Goal: Check status: Check status

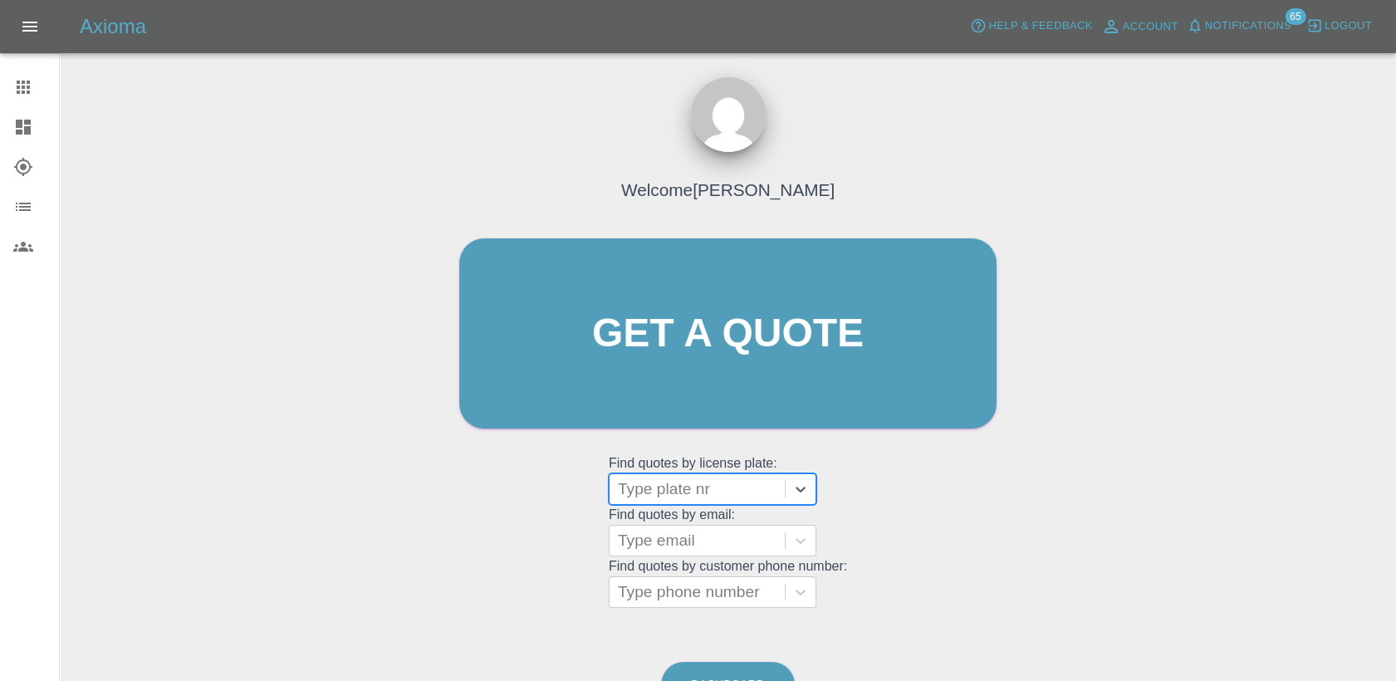
type input "DS25JBY"
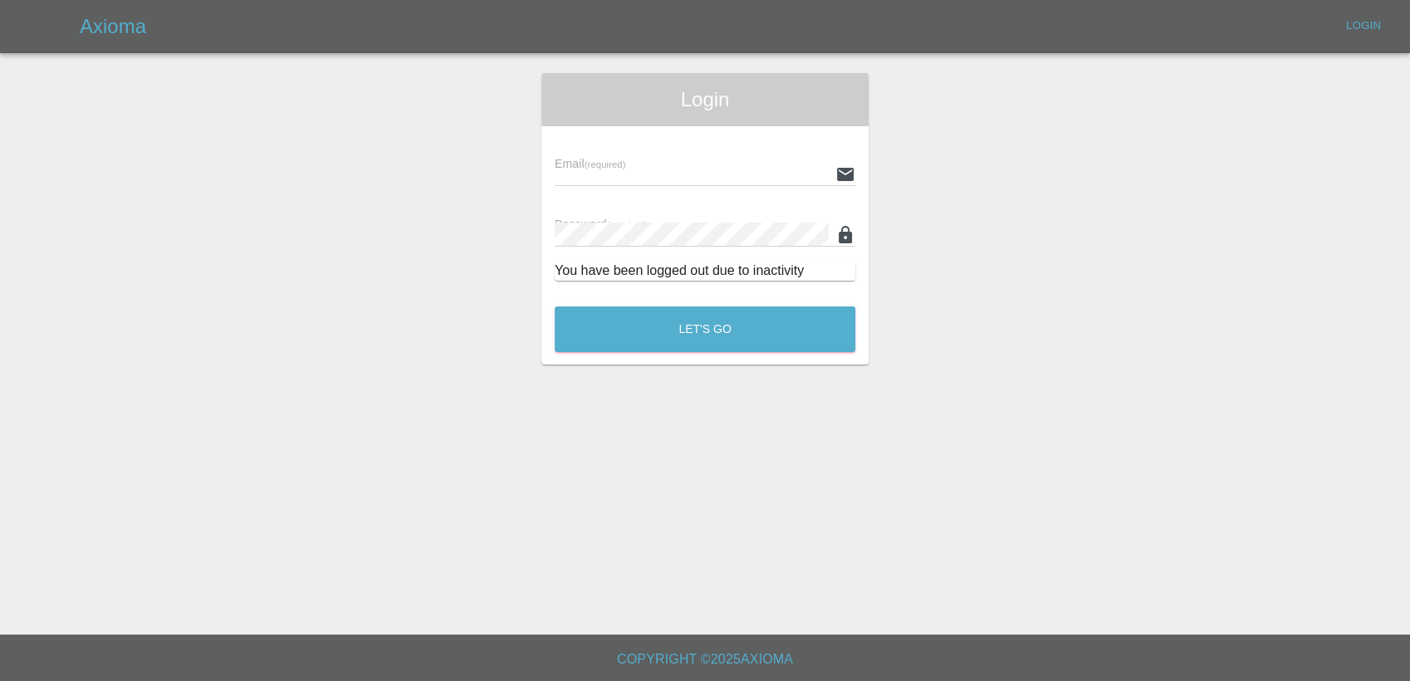
type input "[PERSON_NAME][EMAIL_ADDRESS][PERSON_NAME][DOMAIN_NAME]"
click at [693, 362] on div "Login Email (required) [PERSON_NAME][EMAIL_ADDRESS][PERSON_NAME][DOMAIN_NAME] P…" at bounding box center [705, 219] width 327 height 292
click at [694, 337] on button "Let's Go" at bounding box center [705, 330] width 301 height 46
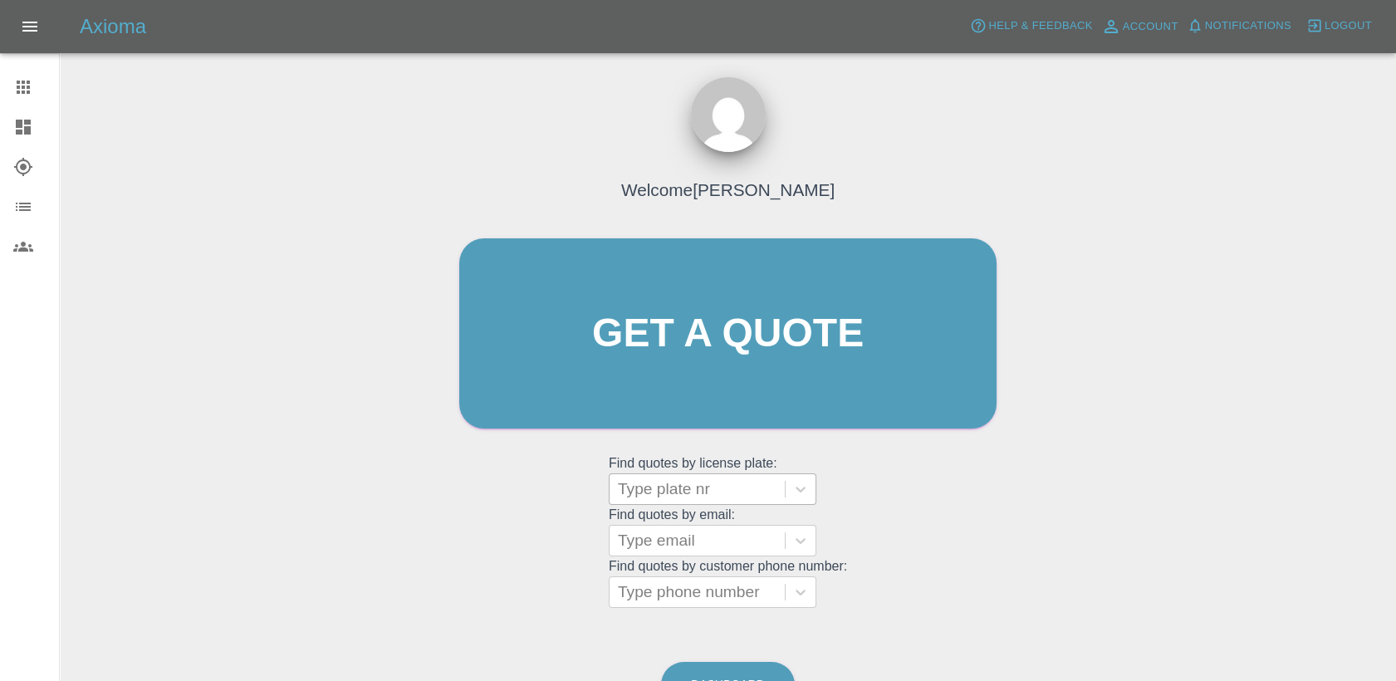
click at [694, 493] on div at bounding box center [697, 489] width 159 height 23
paste input "DS25JBY"
type input "DS25JBY"
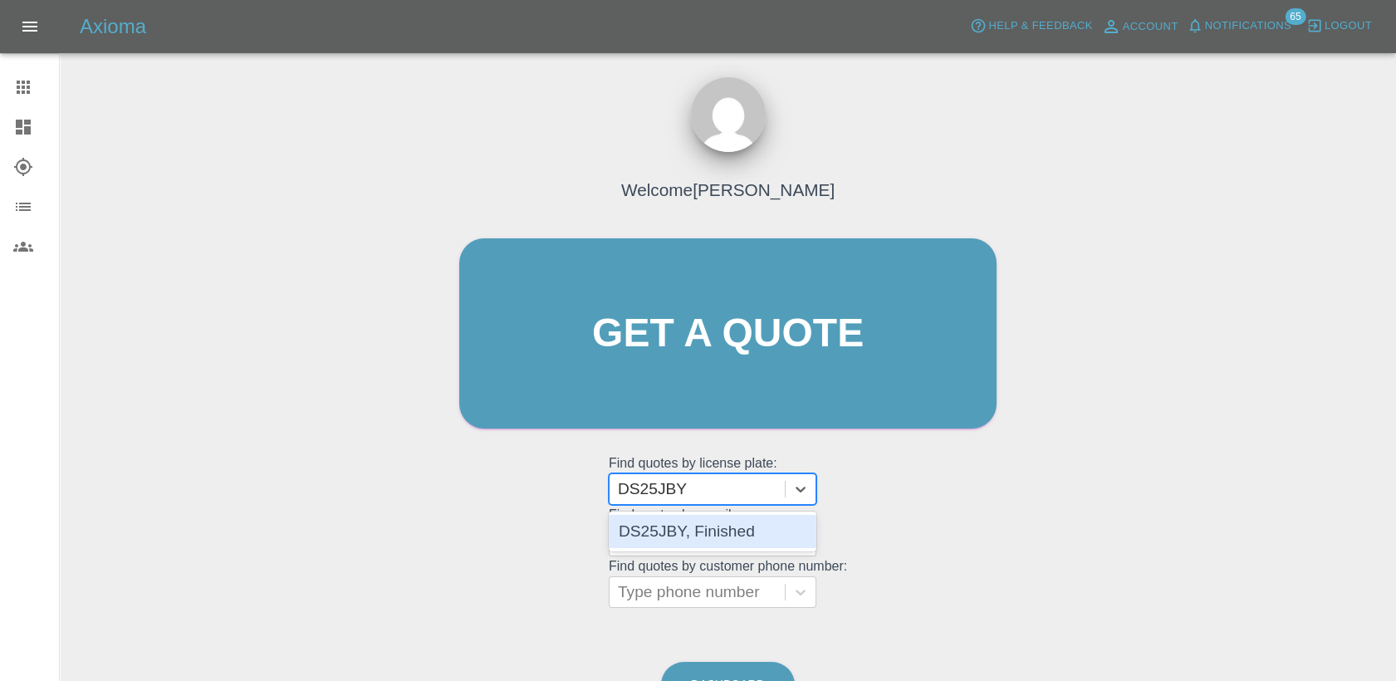
click at [704, 540] on div "DS25JBY, Finished" at bounding box center [713, 531] width 208 height 33
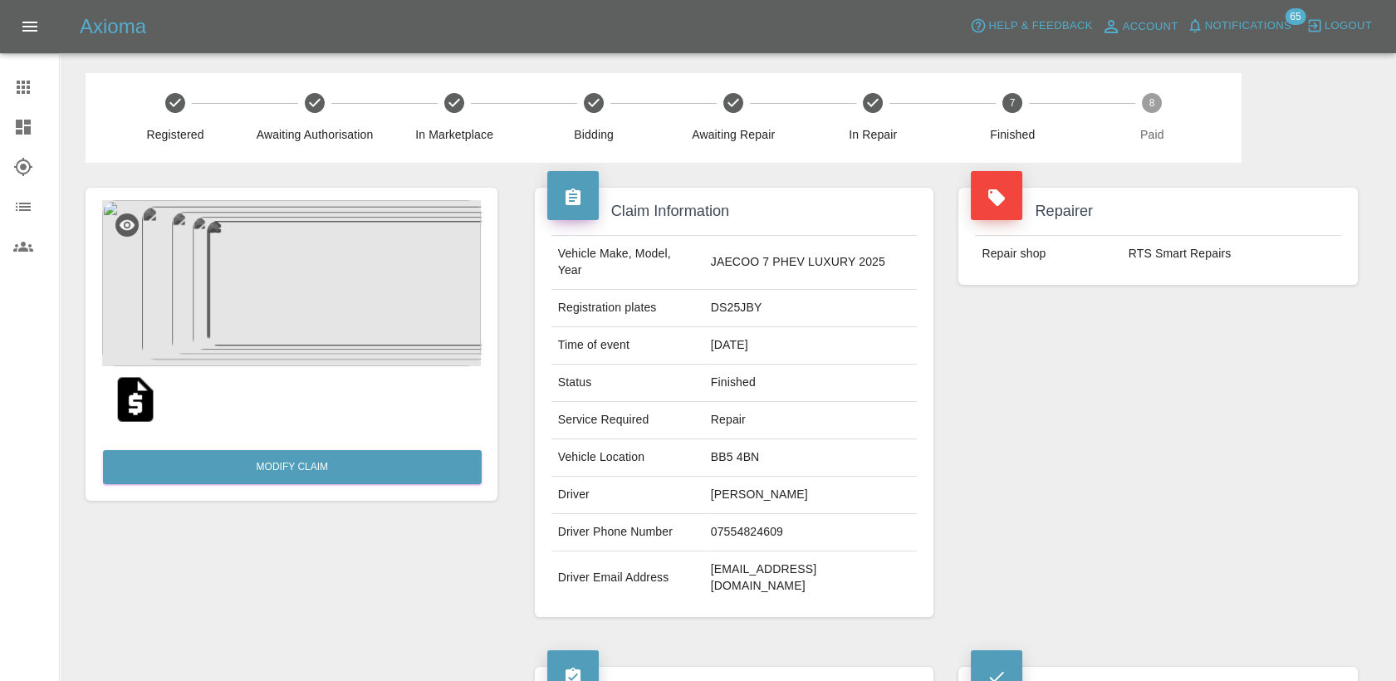
click at [1073, 495] on div "Repairer Repair shop RTS Smart Repairs" at bounding box center [1158, 402] width 424 height 479
click at [263, 304] on img at bounding box center [291, 283] width 379 height 166
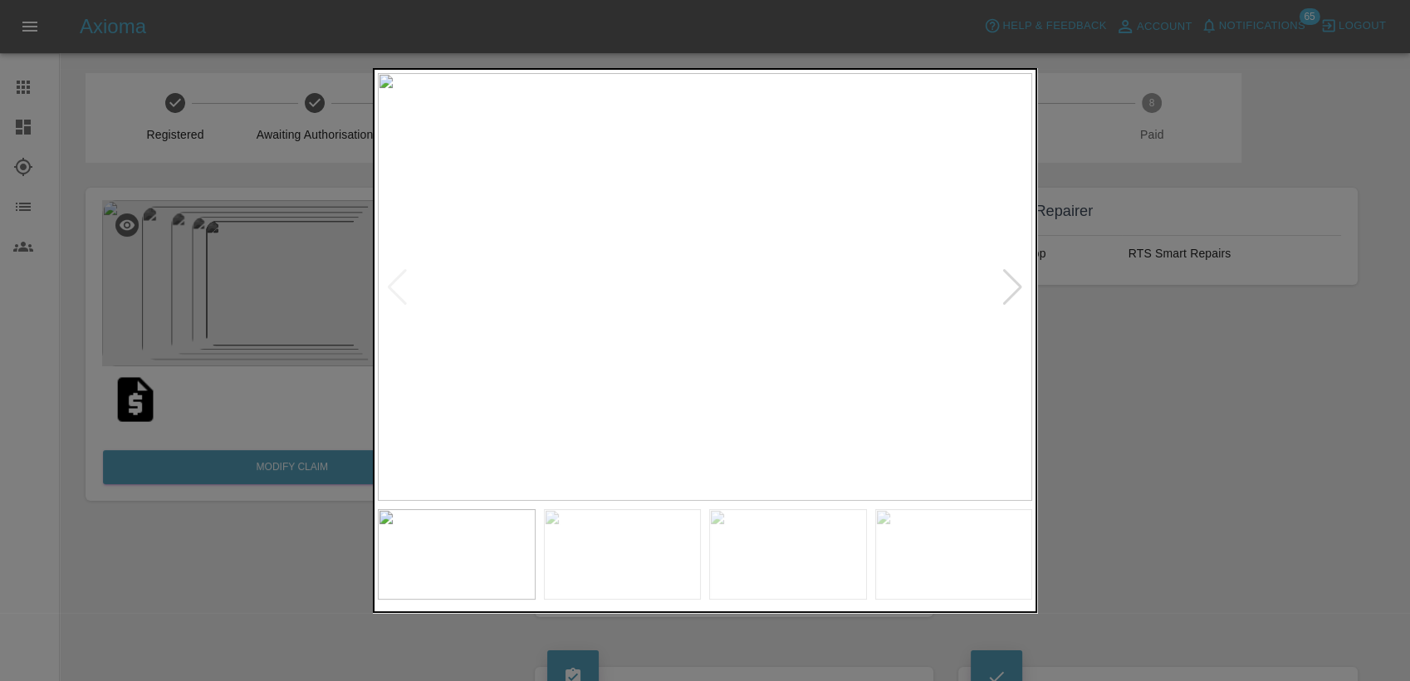
click at [1008, 292] on div at bounding box center [1013, 287] width 22 height 37
click at [1018, 282] on div at bounding box center [1013, 287] width 22 height 37
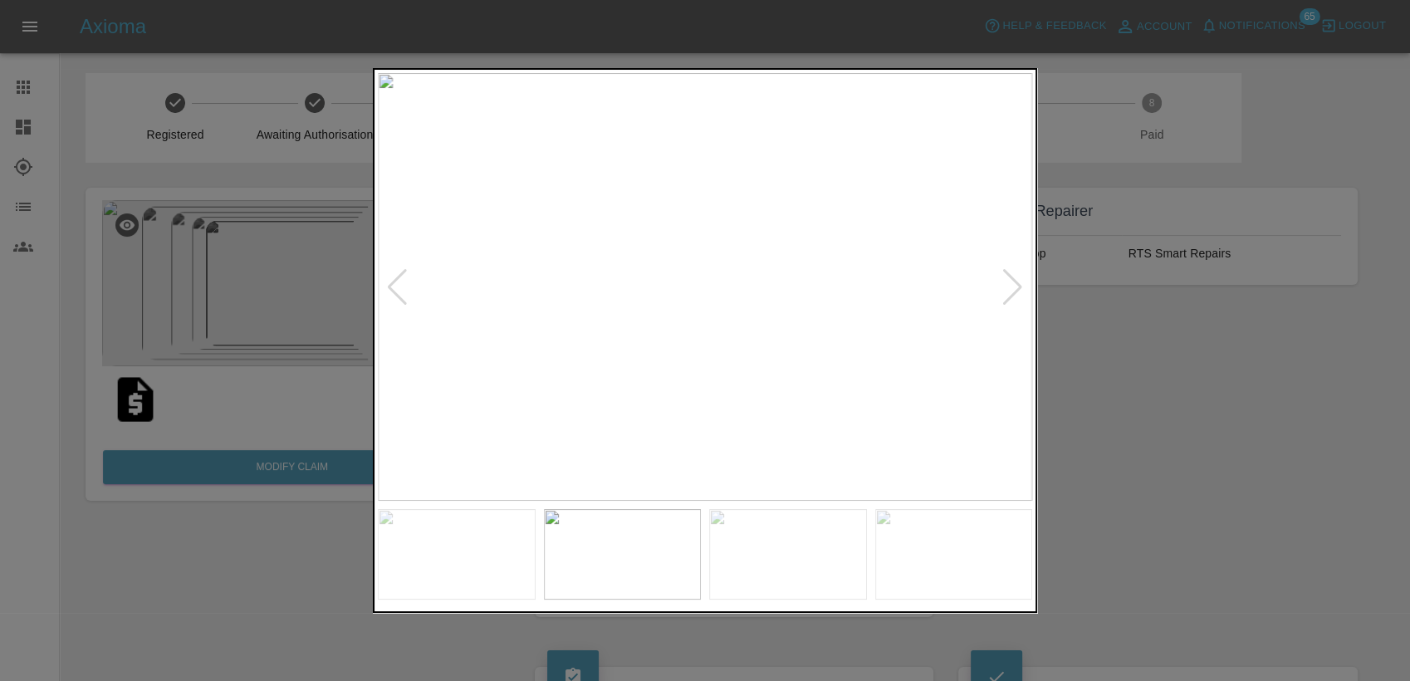
click at [1018, 282] on div at bounding box center [1013, 287] width 22 height 37
click at [1269, 434] on div at bounding box center [705, 340] width 1410 height 681
